Goal: Check status: Check status

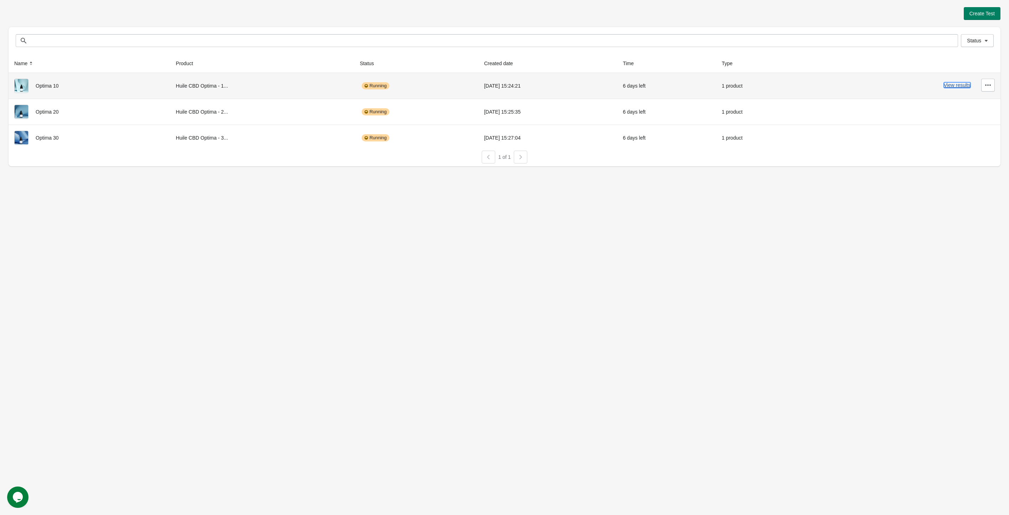
click at [958, 86] on button "View results" at bounding box center [957, 85] width 27 height 6
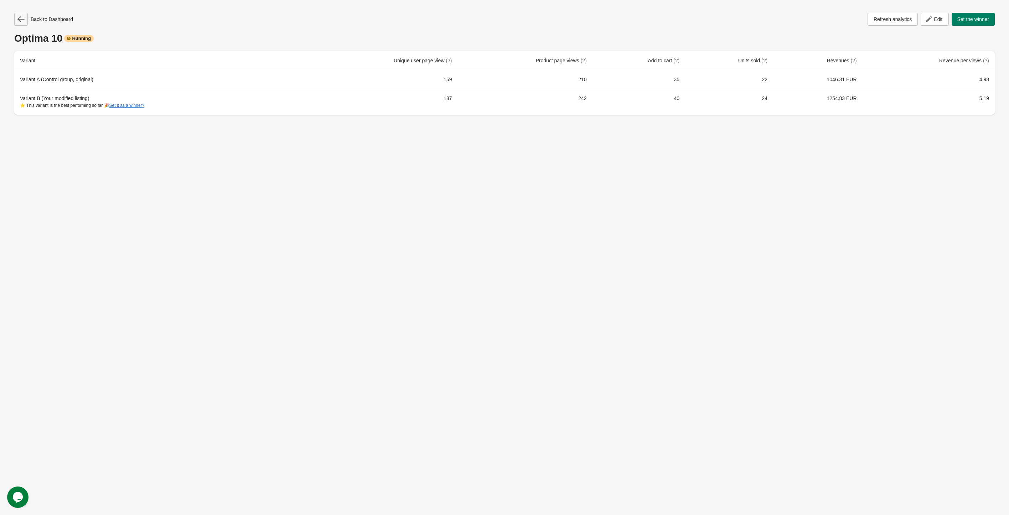
click at [25, 17] on button "button" at bounding box center [21, 19] width 14 height 13
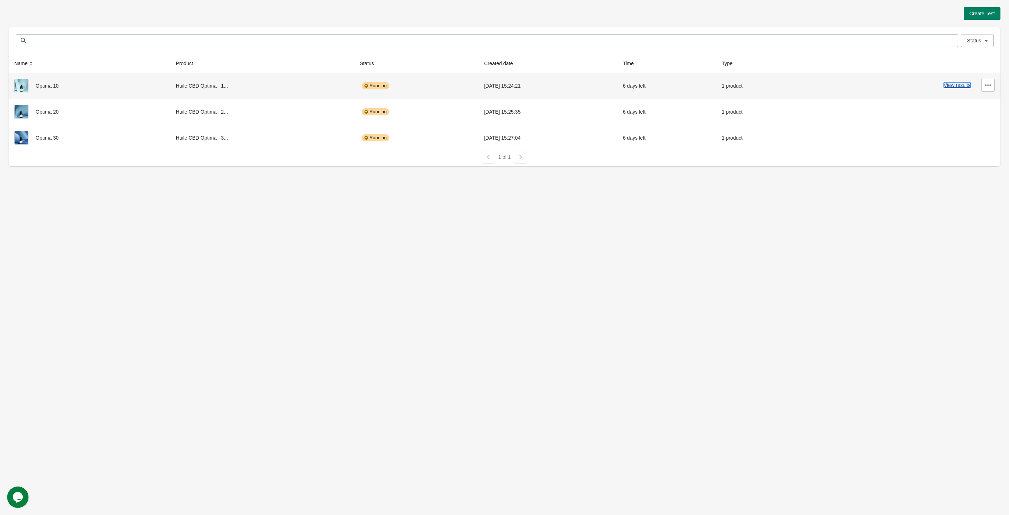
click at [964, 85] on button "View results" at bounding box center [957, 85] width 27 height 6
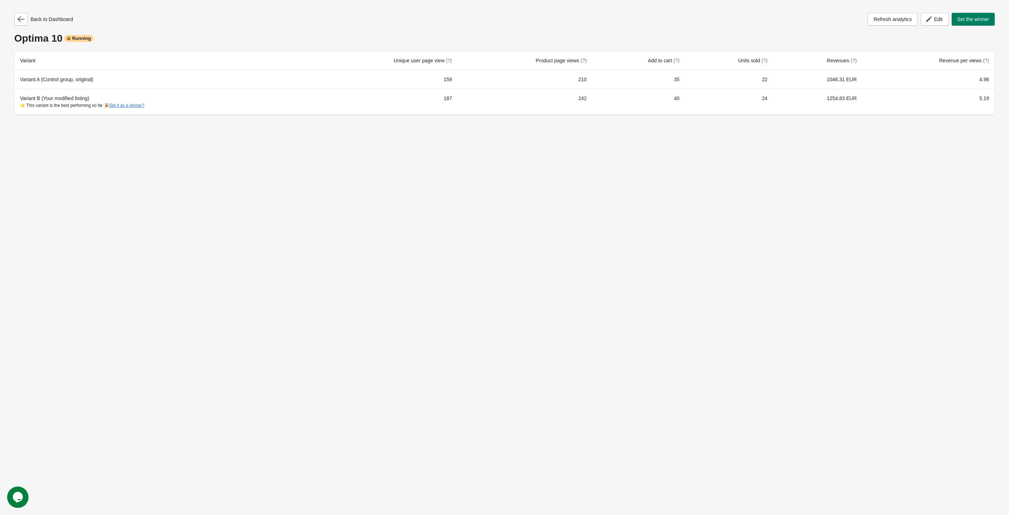
click at [29, 20] on div "Back to Dashboard" at bounding box center [43, 19] width 59 height 13
click at [23, 20] on icon "button" at bounding box center [20, 19] width 7 height 7
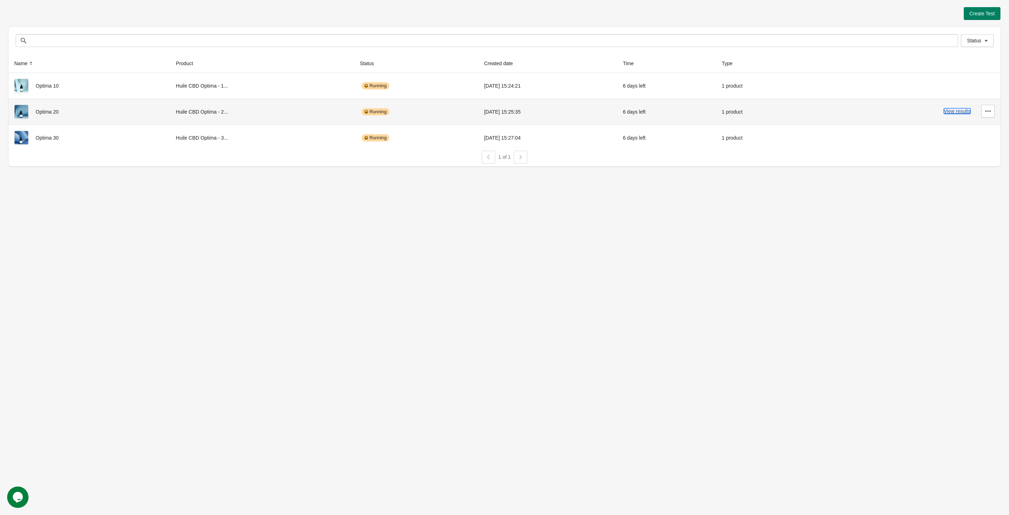
click at [955, 110] on button "View results" at bounding box center [957, 111] width 27 height 6
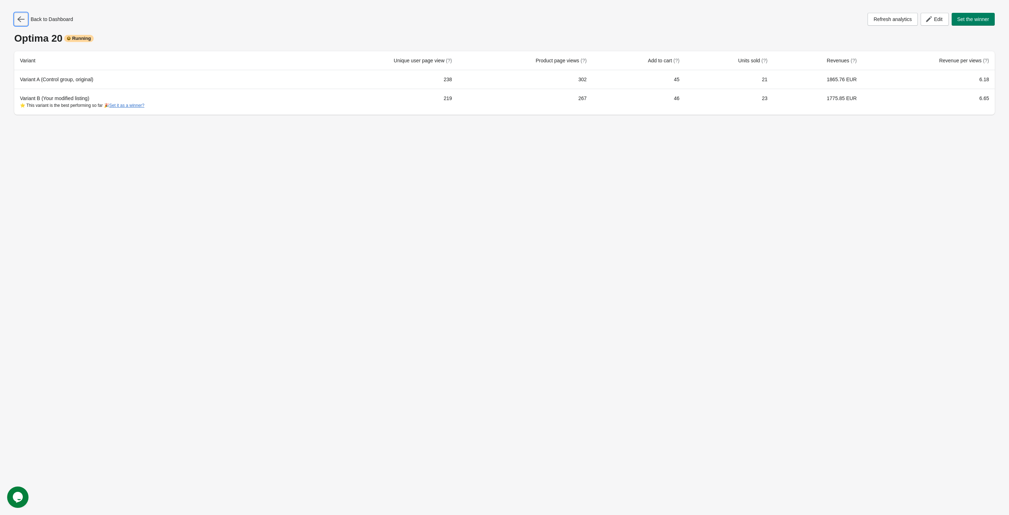
click at [16, 16] on button "button" at bounding box center [21, 19] width 14 height 13
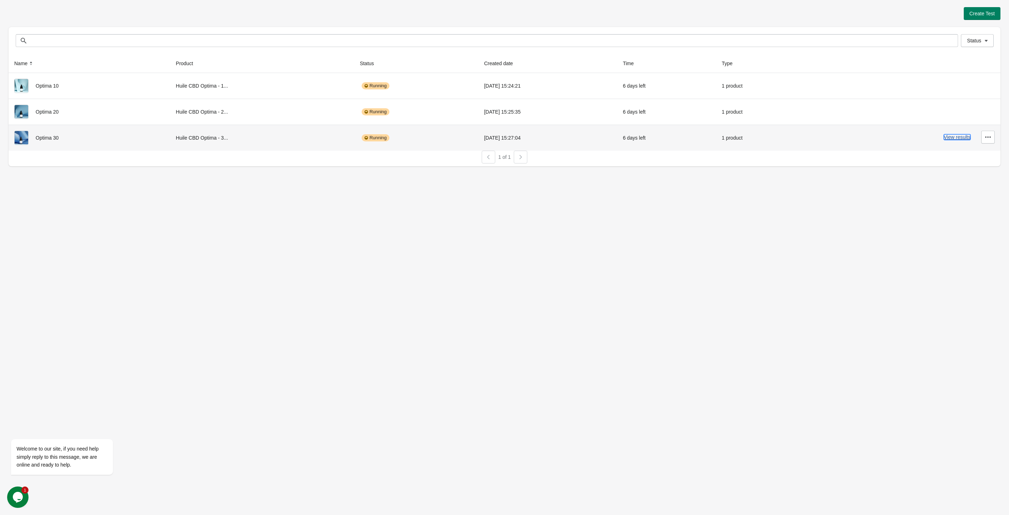
click at [954, 138] on button "View results" at bounding box center [957, 137] width 27 height 6
